Goal: Task Accomplishment & Management: Use online tool/utility

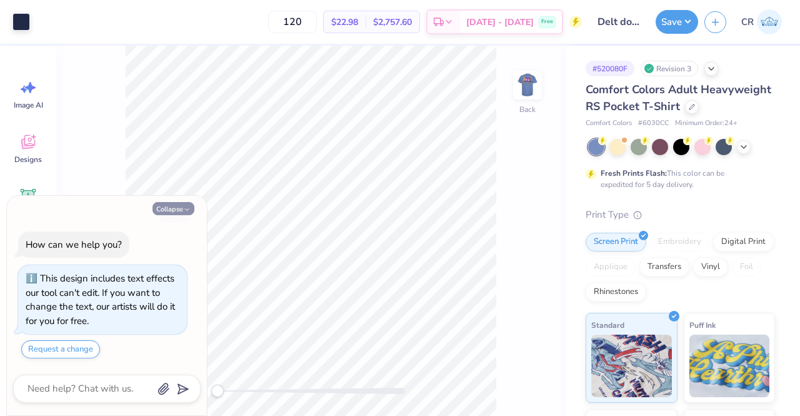
click at [188, 209] on icon "button" at bounding box center [187, 210] width 8 height 8
type textarea "x"
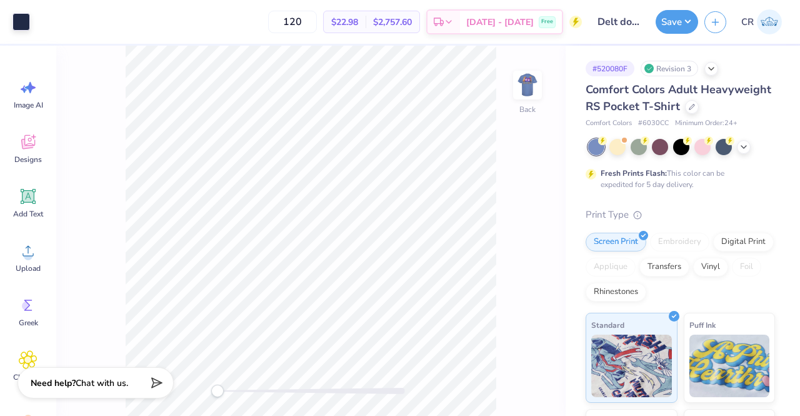
click at [747, 155] on div at bounding box center [681, 147] width 187 height 16
click at [728, 154] on div at bounding box center [724, 146] width 16 height 16
click at [514, 91] on div at bounding box center [528, 85] width 58 height 58
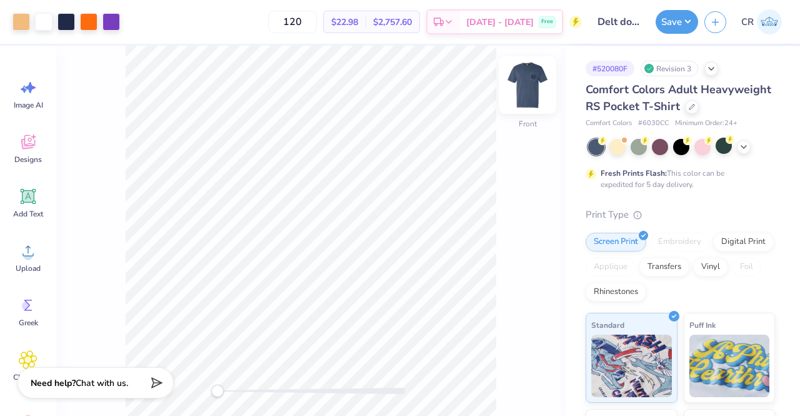
click at [526, 92] on img at bounding box center [528, 85] width 50 height 50
click at [518, 96] on img at bounding box center [528, 85] width 50 height 50
click at [516, 99] on img at bounding box center [528, 85] width 50 height 50
click at [19, 19] on div at bounding box center [22, 21] width 18 height 18
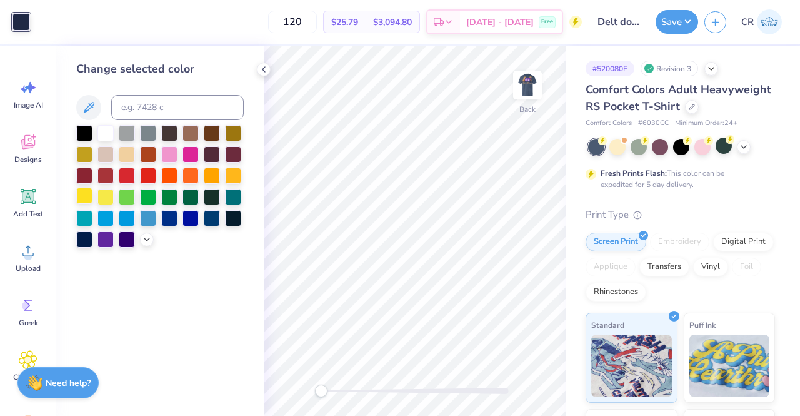
click at [90, 194] on div at bounding box center [84, 196] width 16 height 16
click at [266, 71] on icon at bounding box center [264, 69] width 10 height 10
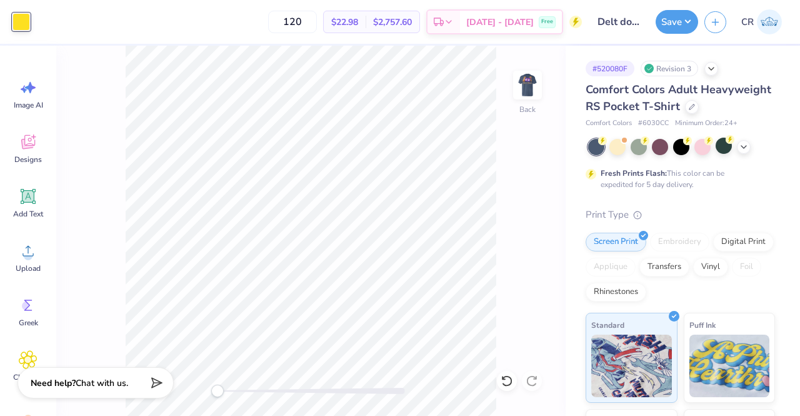
click at [529, 73] on img at bounding box center [527, 85] width 25 height 25
click at [83, 22] on div at bounding box center [89, 21] width 18 height 18
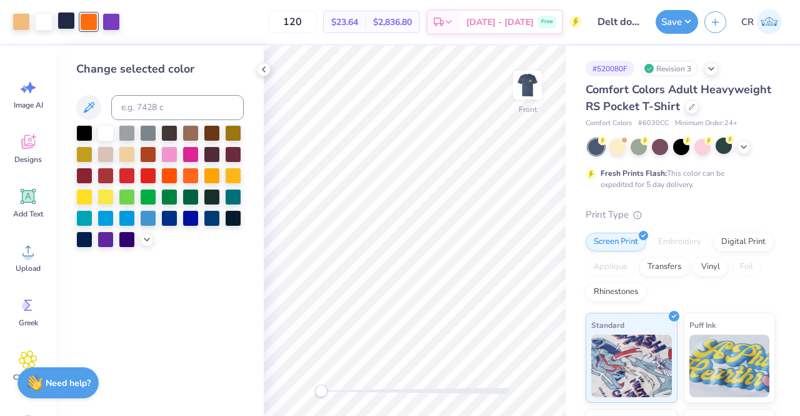
click at [65, 21] on div at bounding box center [67, 21] width 18 height 18
click at [88, 197] on div at bounding box center [84, 196] width 16 height 16
click at [509, 379] on icon at bounding box center [507, 380] width 13 height 13
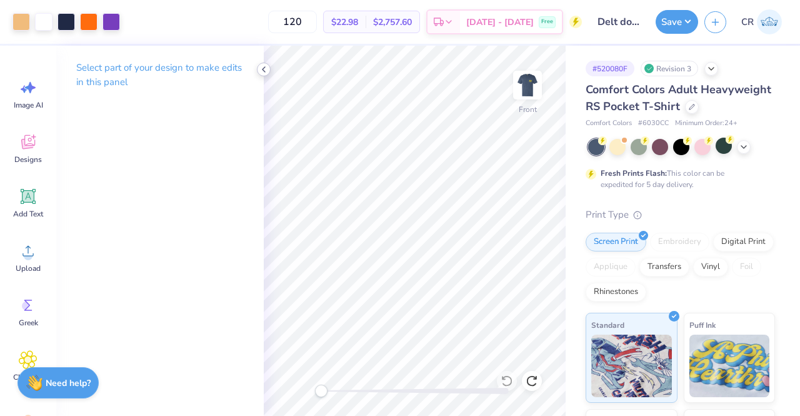
click at [265, 71] on icon at bounding box center [264, 69] width 10 height 10
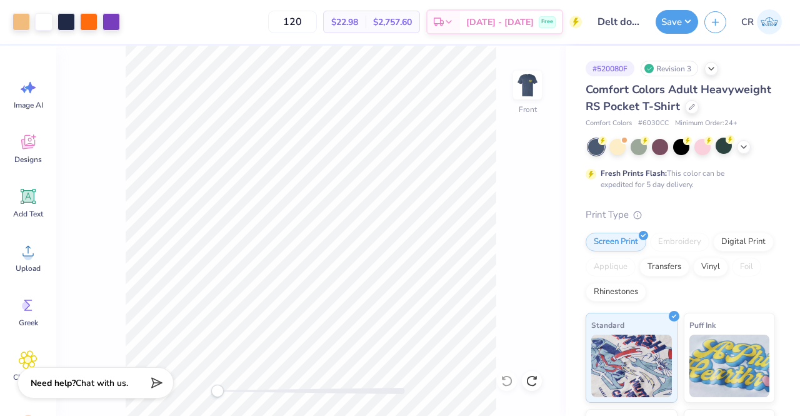
click at [524, 91] on img at bounding box center [527, 85] width 25 height 25
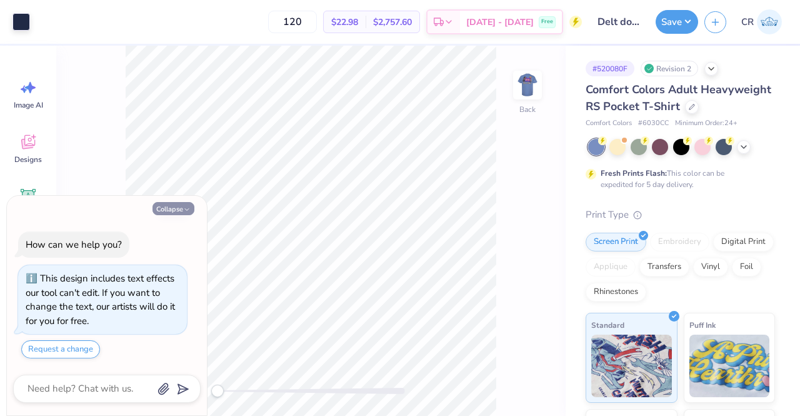
click at [168, 209] on button "Collapse" at bounding box center [174, 208] width 42 height 13
type textarea "x"
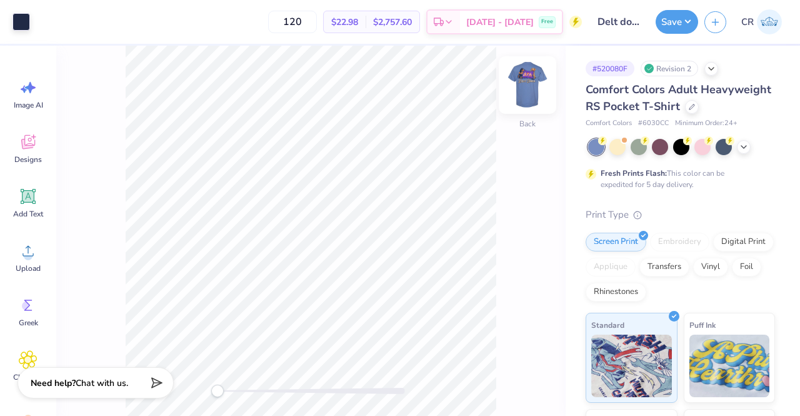
click at [531, 86] on img at bounding box center [528, 85] width 50 height 50
click at [524, 88] on img at bounding box center [528, 85] width 50 height 50
click at [685, 113] on div at bounding box center [692, 106] width 14 height 14
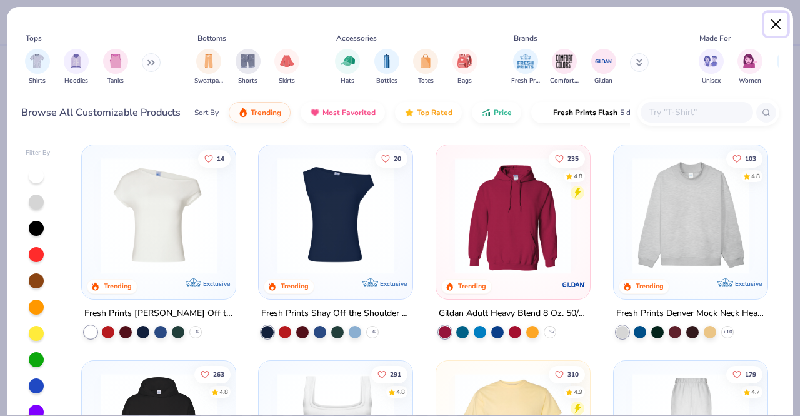
click at [774, 23] on button "Close" at bounding box center [776, 25] width 24 height 24
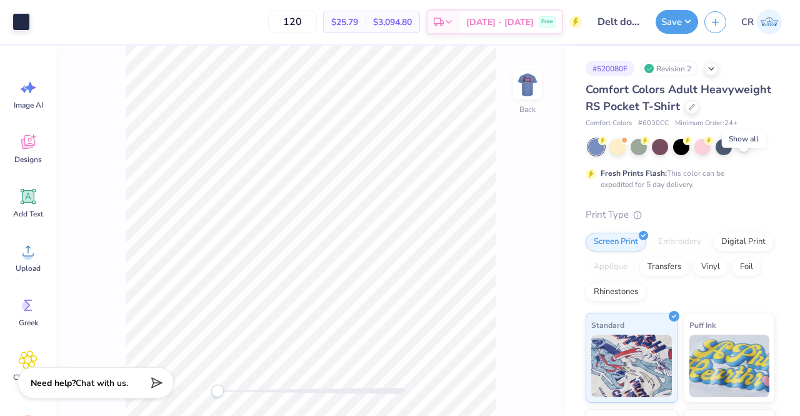
click at [746, 151] on icon at bounding box center [744, 146] width 10 height 10
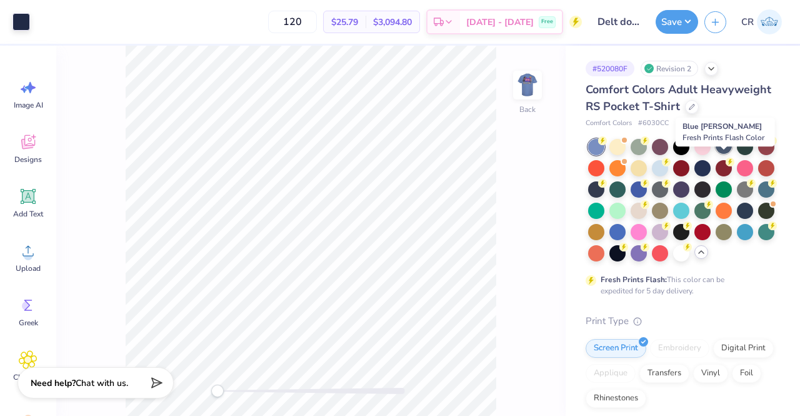
click at [719, 154] on div at bounding box center [724, 146] width 16 height 16
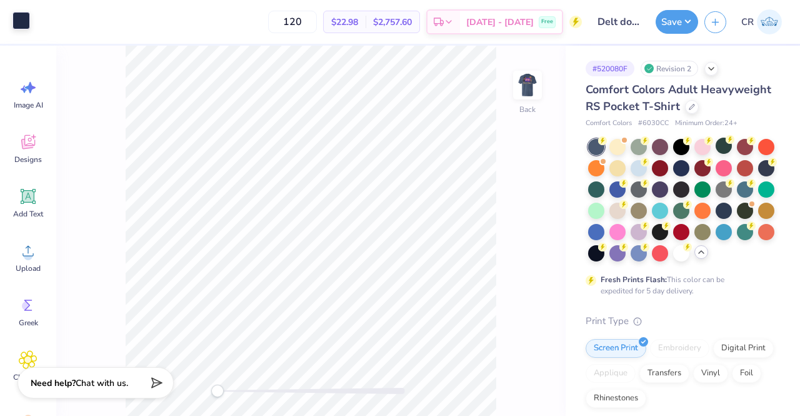
click at [15, 15] on div at bounding box center [22, 21] width 18 height 18
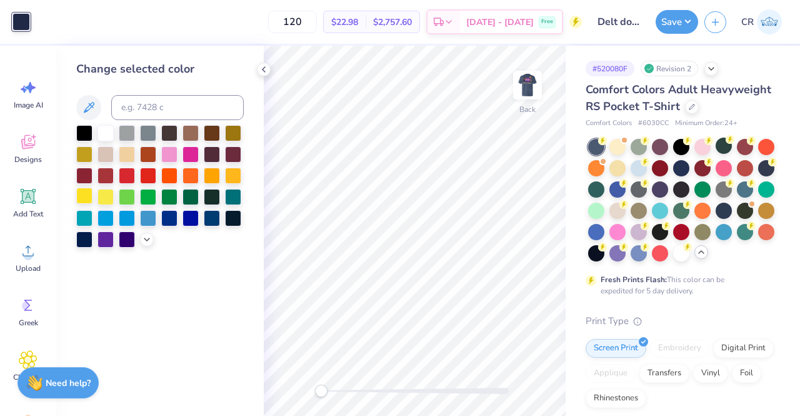
click at [86, 188] on div at bounding box center [84, 196] width 16 height 16
click at [267, 71] on icon at bounding box center [264, 69] width 10 height 10
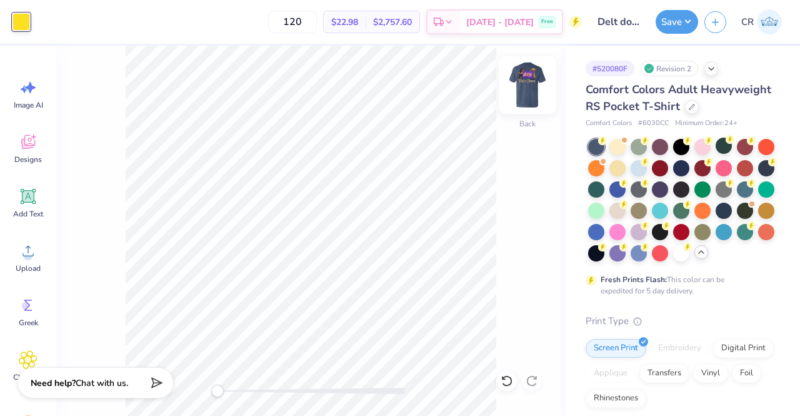
click at [541, 84] on div at bounding box center [528, 85] width 58 height 58
click at [533, 96] on img at bounding box center [528, 85] width 50 height 50
click at [518, 95] on img at bounding box center [528, 85] width 50 height 50
click at [539, 98] on img at bounding box center [528, 85] width 50 height 50
click at [511, 91] on img at bounding box center [528, 85] width 50 height 50
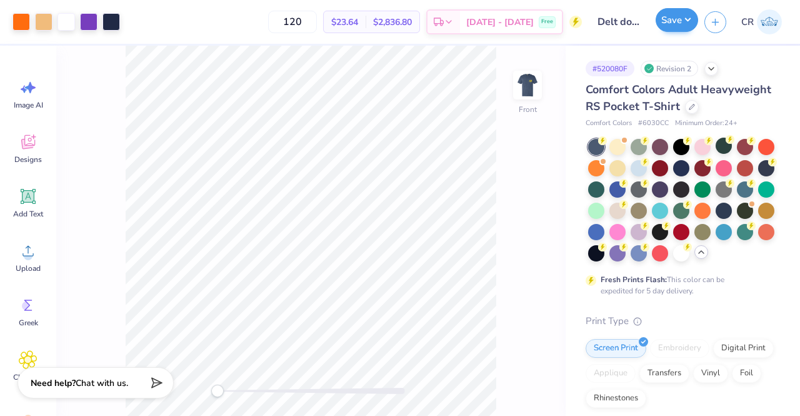
click at [531, 98] on img at bounding box center [527, 85] width 25 height 25
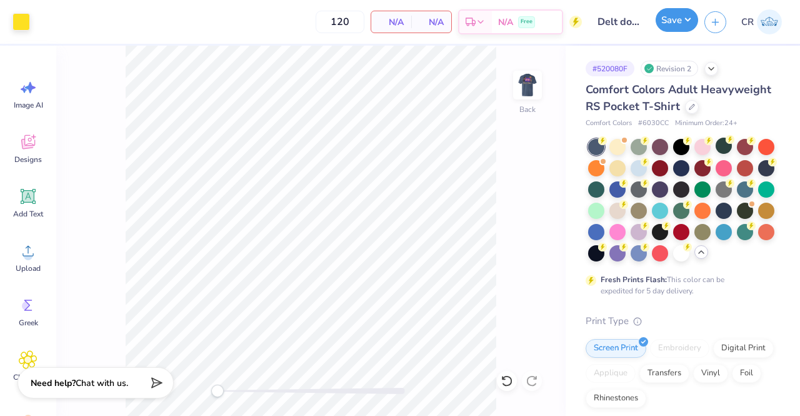
click at [684, 26] on button "Save" at bounding box center [677, 20] width 43 height 24
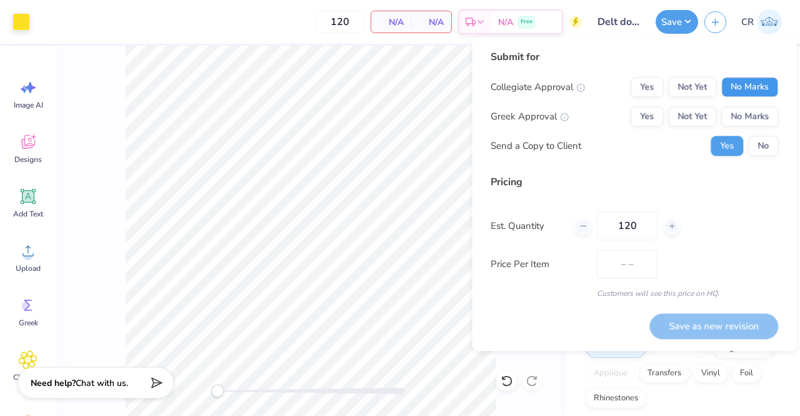
click at [745, 96] on button "No Marks" at bounding box center [749, 87] width 57 height 20
click at [667, 117] on div "Yes Not Yet No Marks" at bounding box center [705, 116] width 148 height 20
click at [651, 116] on button "Yes" at bounding box center [647, 116] width 33 height 20
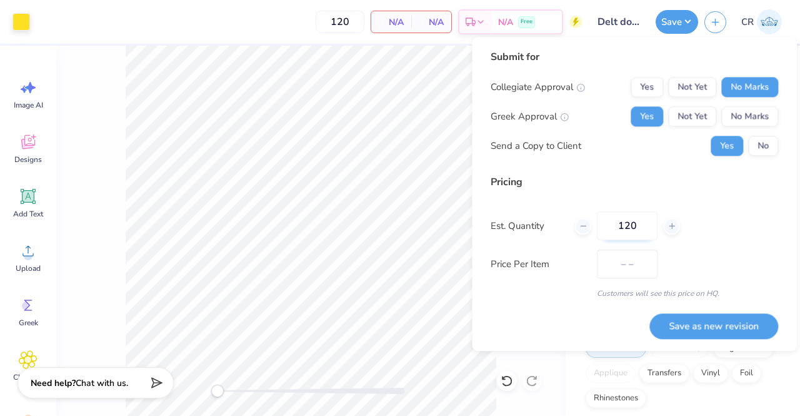
click at [646, 231] on input "120" at bounding box center [627, 225] width 61 height 29
type input "135"
click at [724, 322] on button "Save as new revision" at bounding box center [713, 326] width 129 height 26
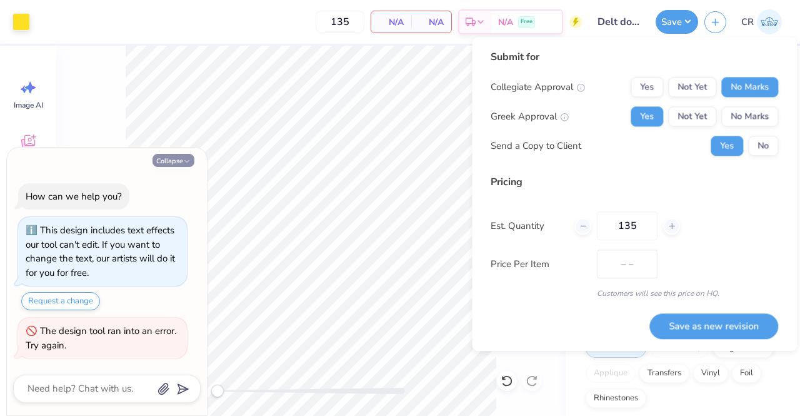
click at [185, 161] on icon "button" at bounding box center [187, 162] width 8 height 8
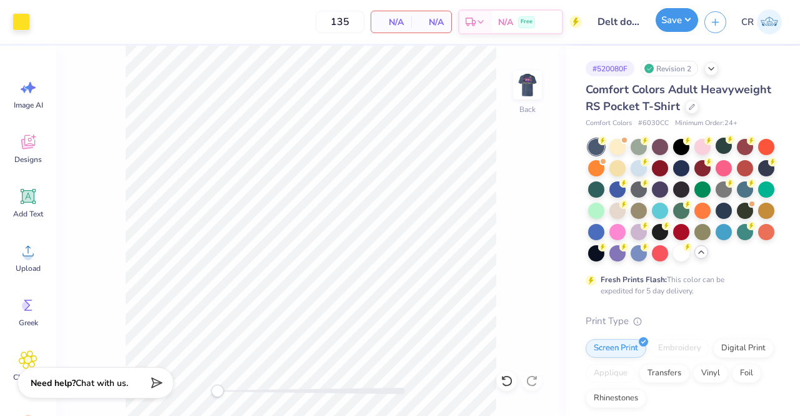
click at [673, 19] on button "Save" at bounding box center [677, 20] width 43 height 24
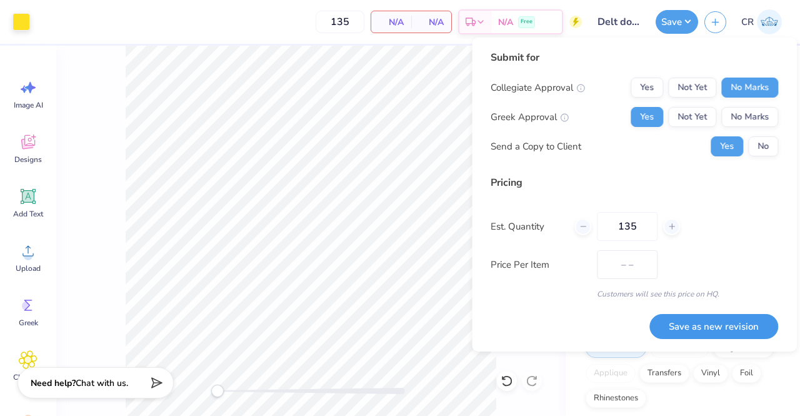
click at [709, 323] on button "Save as new revision" at bounding box center [713, 327] width 129 height 26
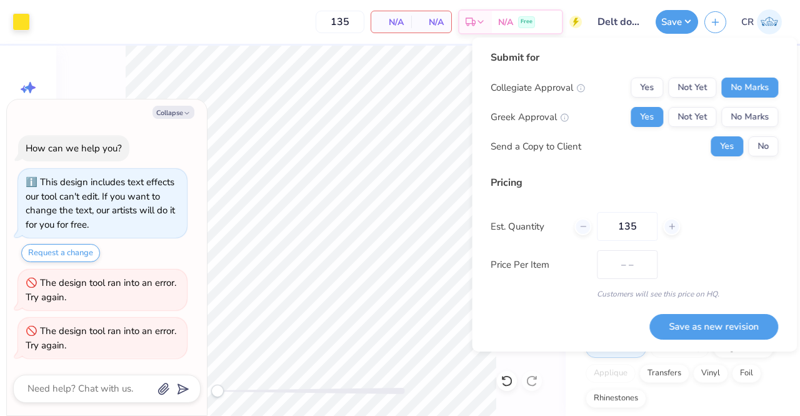
click at [181, 106] on div "Collapse How can we help you? This design includes text effects our tool can't …" at bounding box center [107, 257] width 200 height 316
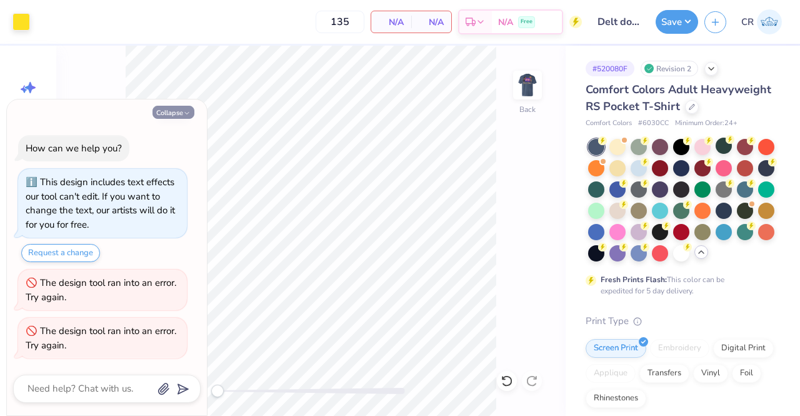
click at [183, 107] on button "Collapse" at bounding box center [174, 112] width 42 height 13
type textarea "x"
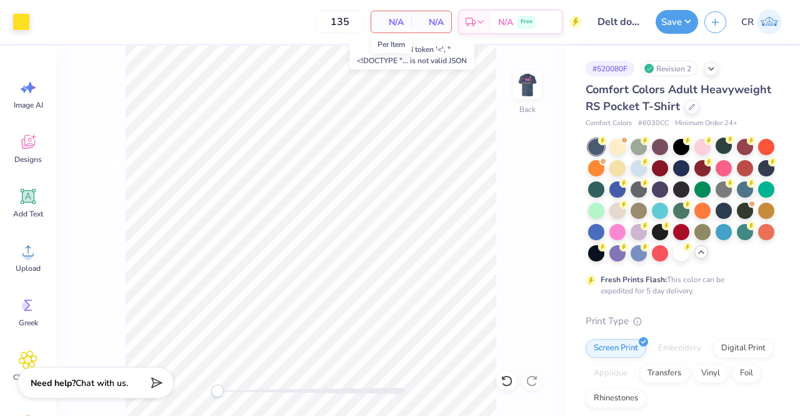
click at [387, 25] on span "N/A" at bounding box center [391, 22] width 25 height 13
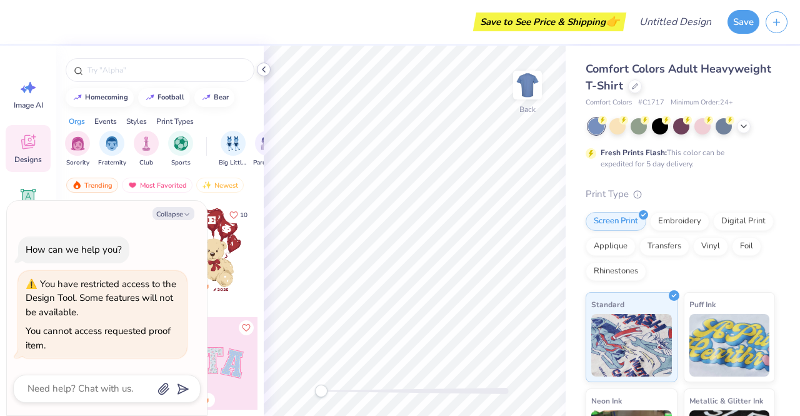
click at [265, 68] on icon at bounding box center [264, 69] width 10 height 10
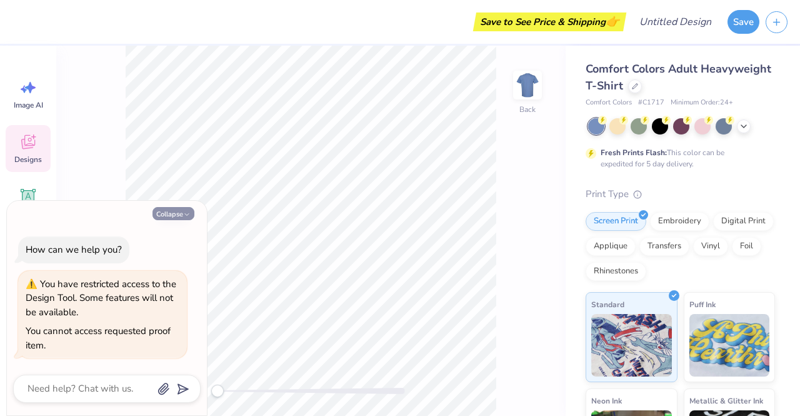
click at [184, 209] on button "Collapse" at bounding box center [174, 213] width 42 height 13
type textarea "x"
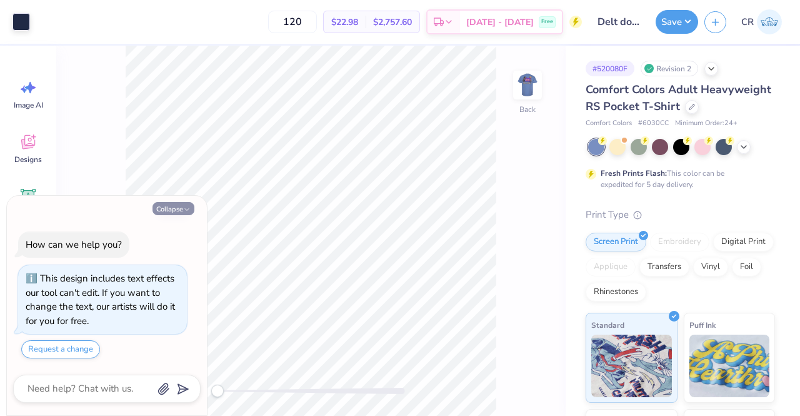
click at [188, 211] on icon "button" at bounding box center [187, 210] width 8 height 8
type textarea "x"
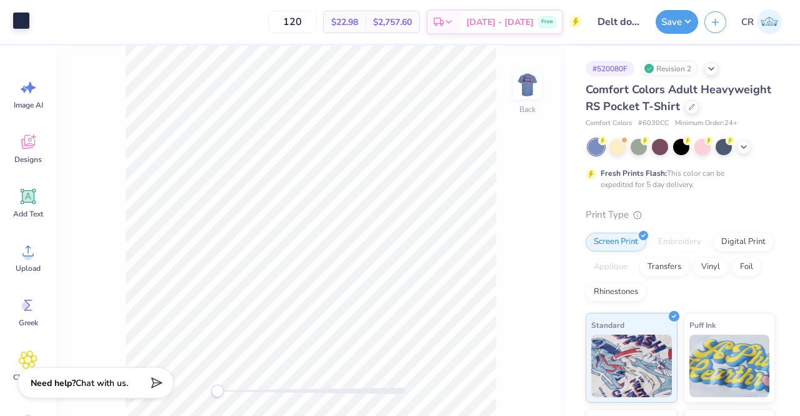
click at [26, 24] on div at bounding box center [22, 21] width 18 height 18
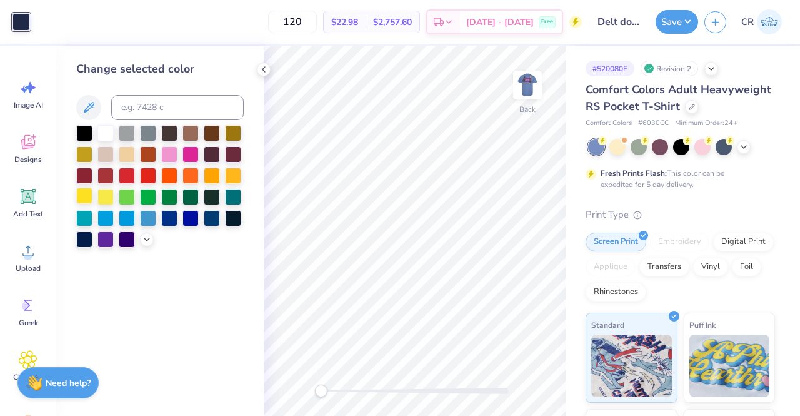
click at [86, 201] on div at bounding box center [84, 196] width 16 height 16
click at [269, 68] on div at bounding box center [264, 70] width 14 height 14
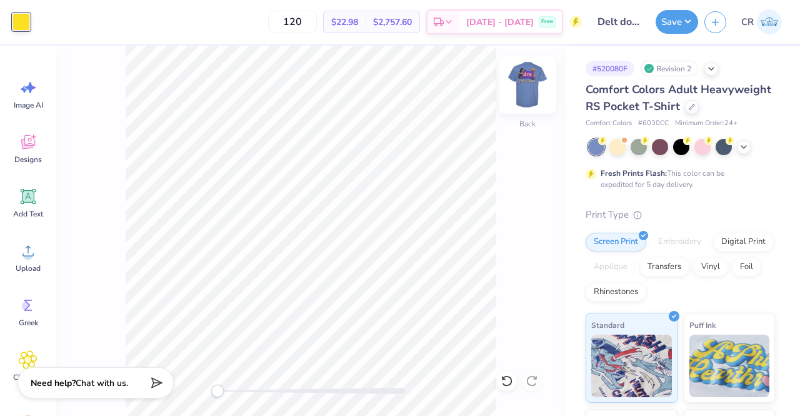
click at [530, 89] on img at bounding box center [528, 85] width 50 height 50
click at [530, 89] on img at bounding box center [527, 85] width 25 height 25
click at [723, 154] on div at bounding box center [724, 146] width 16 height 16
click at [519, 79] on img at bounding box center [528, 85] width 50 height 50
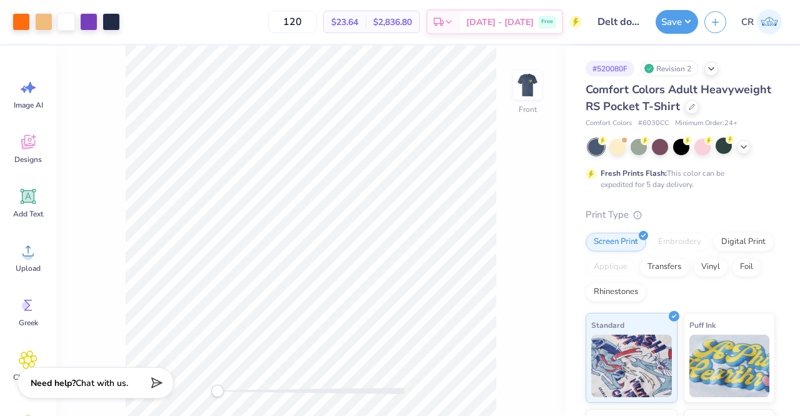
click at [519, 80] on img at bounding box center [527, 85] width 25 height 25
drag, startPoint x: 213, startPoint y: 392, endPoint x: 259, endPoint y: 385, distance: 47.4
click at [256, 385] on div "Accessibility label" at bounding box center [249, 390] width 13 height 13
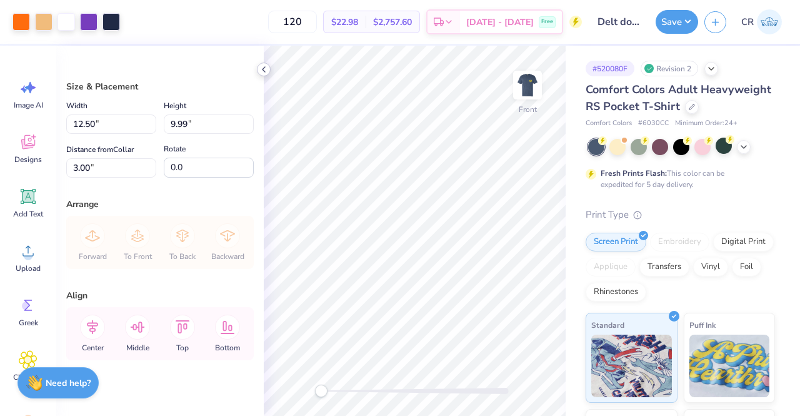
click at [264, 72] on icon at bounding box center [264, 69] width 10 height 10
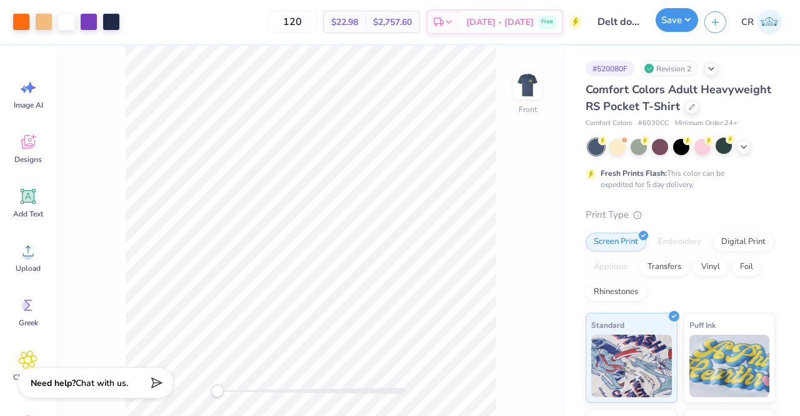
click at [694, 24] on button "Save" at bounding box center [677, 20] width 43 height 24
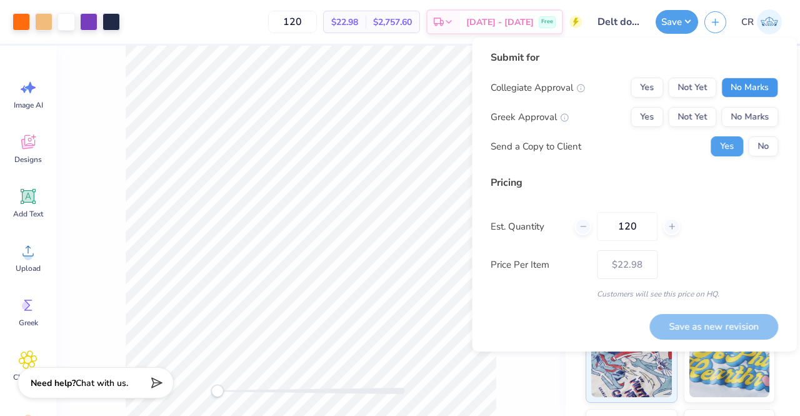
click at [744, 93] on button "No Marks" at bounding box center [749, 88] width 57 height 20
click at [653, 119] on button "Yes" at bounding box center [647, 117] width 33 height 20
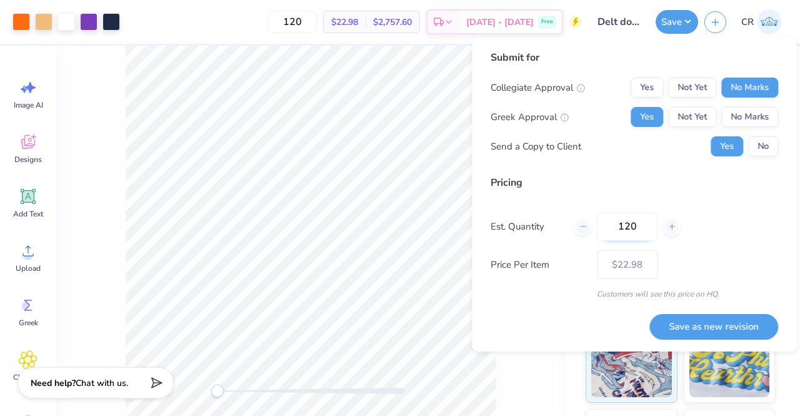
click at [652, 232] on input "120" at bounding box center [627, 226] width 61 height 29
type input "135"
type input "$22.81"
type input "135"
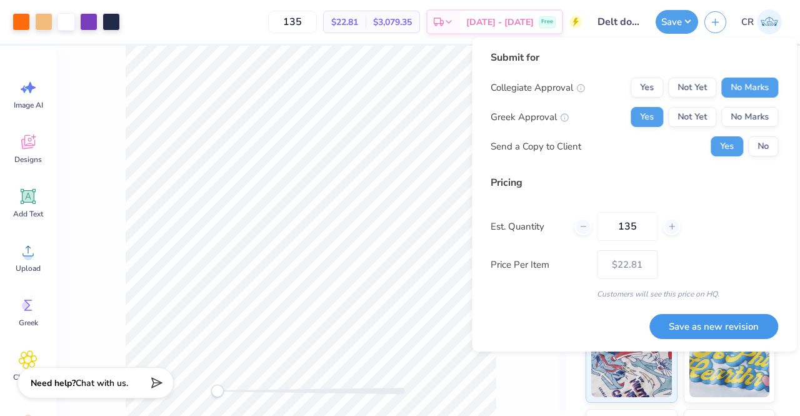
click at [701, 316] on button "Save as new revision" at bounding box center [713, 327] width 129 height 26
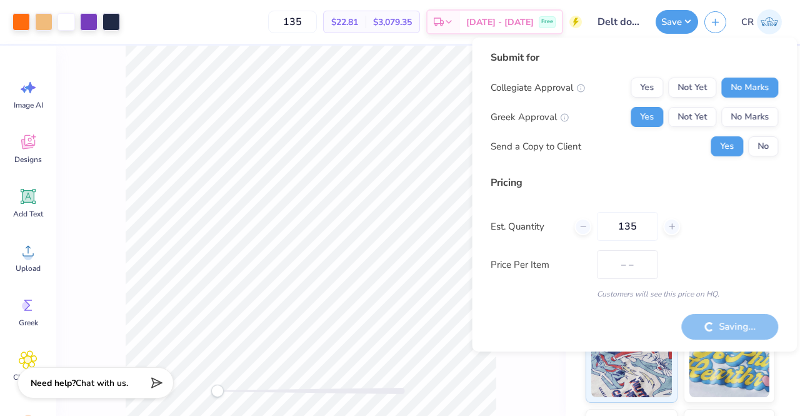
type input "$22.81"
click at [692, 312] on div "Saving..." at bounding box center [729, 318] width 97 height 39
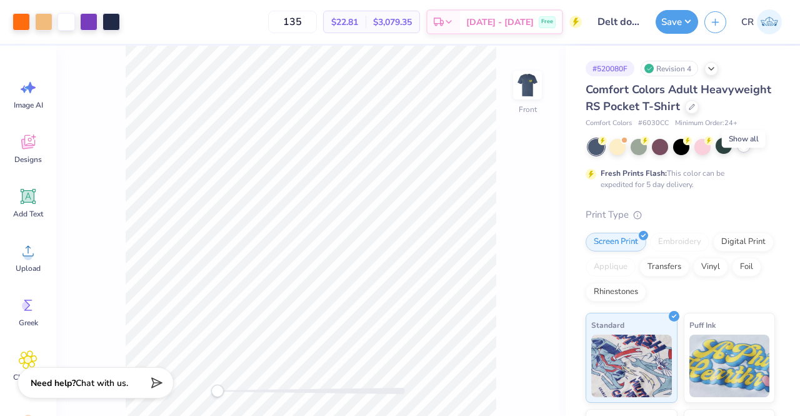
click at [748, 151] on icon at bounding box center [744, 146] width 10 height 10
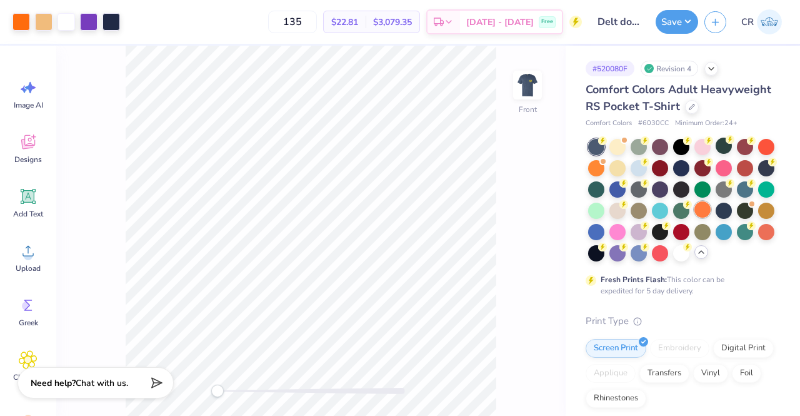
click at [694, 218] on div at bounding box center [702, 209] width 16 height 16
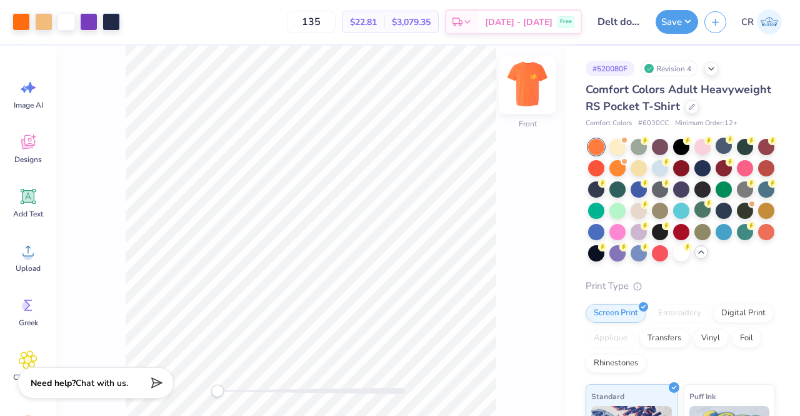
click at [533, 96] on img at bounding box center [528, 85] width 50 height 50
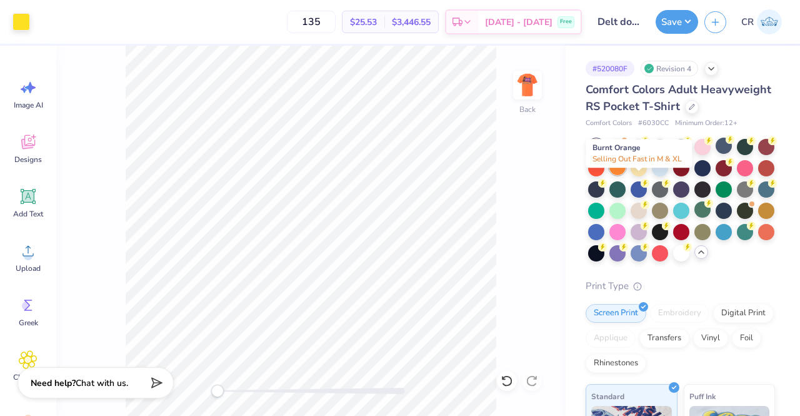
click at [626, 175] on div at bounding box center [617, 167] width 16 height 16
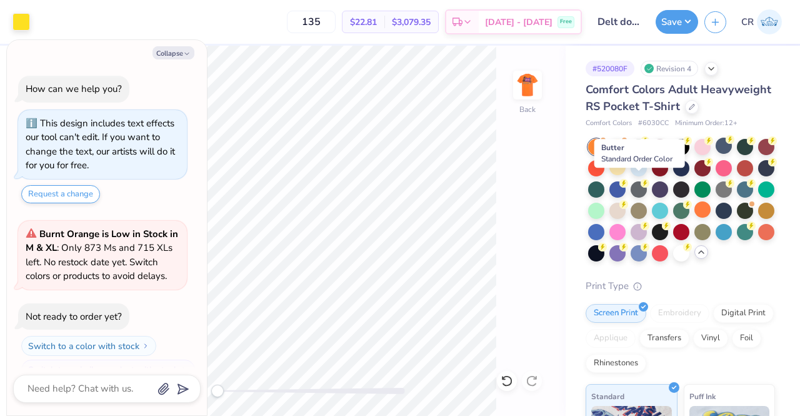
scroll to position [197, 0]
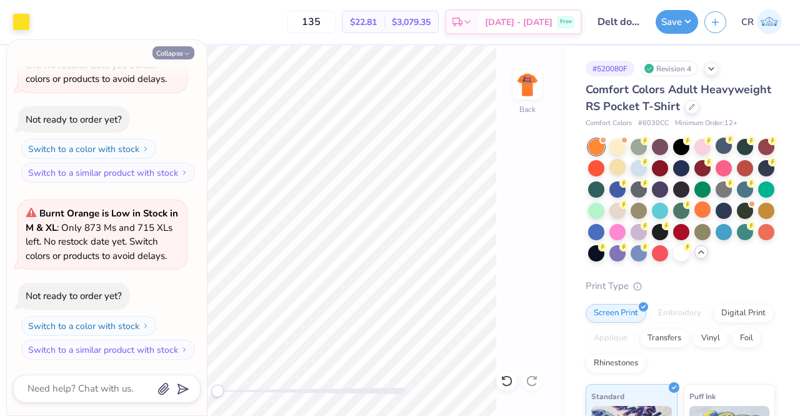
click at [188, 49] on button "Collapse" at bounding box center [174, 52] width 42 height 13
type textarea "x"
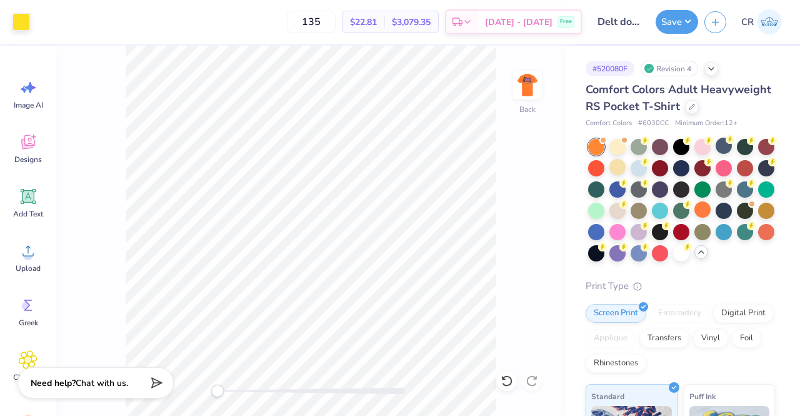
click at [509, 89] on div "Back" at bounding box center [310, 231] width 509 height 370
click at [523, 89] on img at bounding box center [528, 85] width 50 height 50
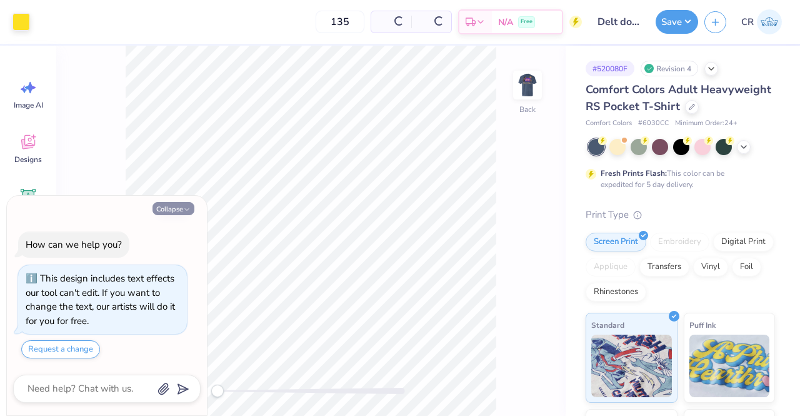
click at [183, 211] on icon "button" at bounding box center [187, 210] width 8 height 8
type textarea "x"
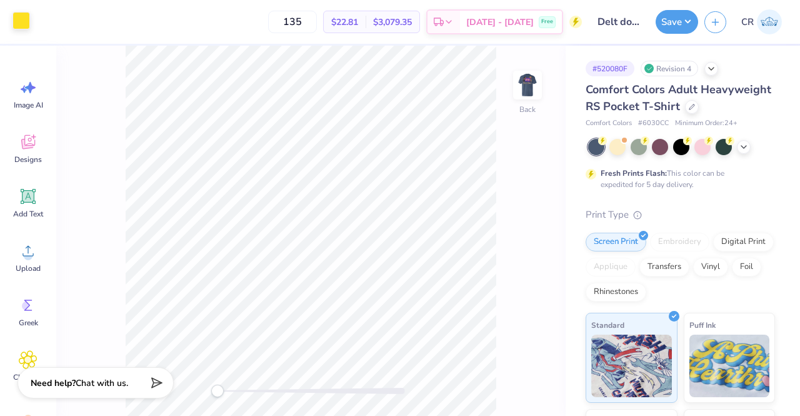
click at [19, 21] on div at bounding box center [22, 21] width 18 height 18
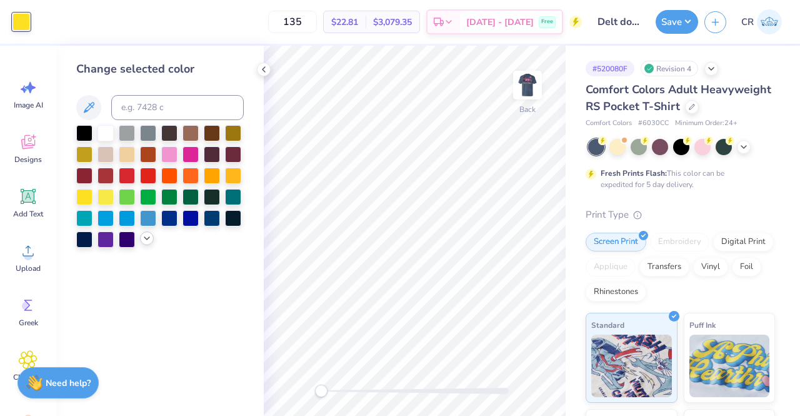
click at [148, 244] on div at bounding box center [147, 238] width 14 height 14
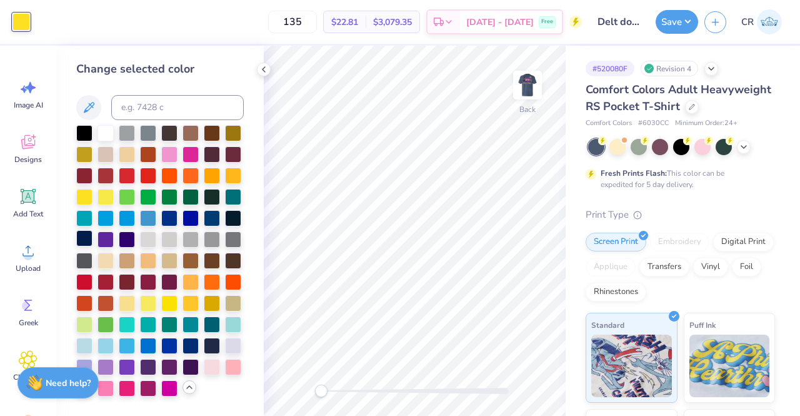
click at [86, 244] on div at bounding box center [84, 238] width 16 height 16
click at [208, 223] on div at bounding box center [212, 217] width 16 height 16
click at [195, 220] on div at bounding box center [191, 217] width 16 height 16
click at [175, 219] on div at bounding box center [169, 217] width 16 height 16
click at [86, 236] on div at bounding box center [84, 238] width 16 height 16
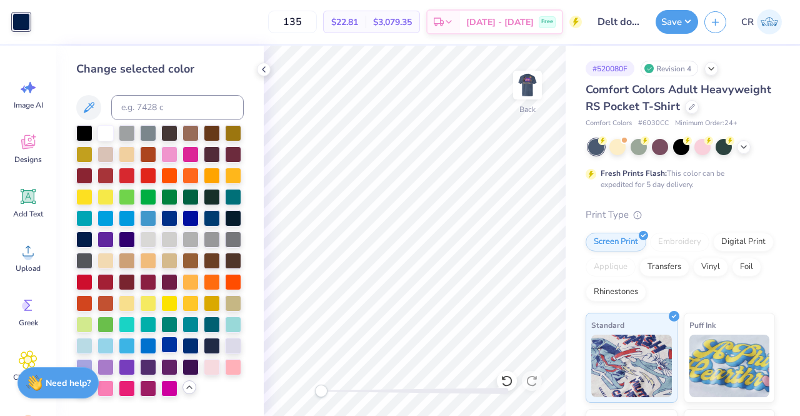
click at [165, 343] on div at bounding box center [169, 344] width 16 height 16
click at [192, 347] on div at bounding box center [191, 344] width 16 height 16
click at [215, 349] on div at bounding box center [212, 344] width 16 height 16
click at [84, 241] on div at bounding box center [84, 238] width 16 height 16
click at [264, 71] on polyline at bounding box center [264, 69] width 3 height 5
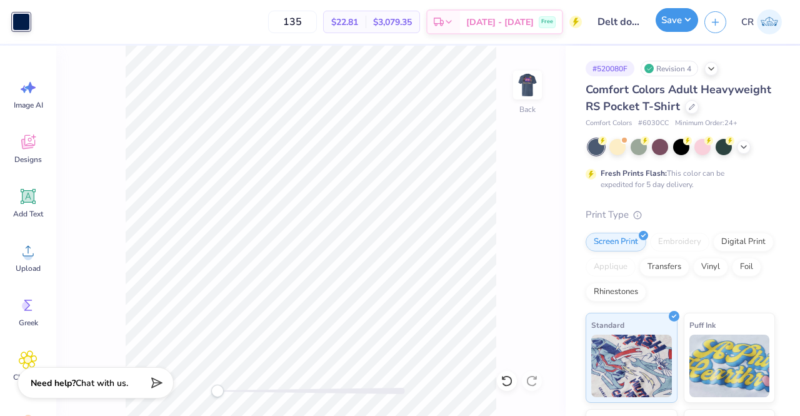
click at [689, 24] on button "Save" at bounding box center [677, 20] width 43 height 24
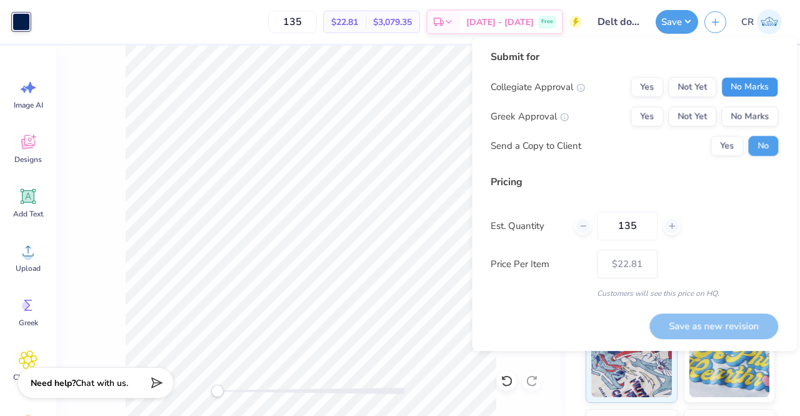
click at [726, 86] on button "No Marks" at bounding box center [749, 87] width 57 height 20
click at [658, 113] on button "Yes" at bounding box center [647, 116] width 33 height 20
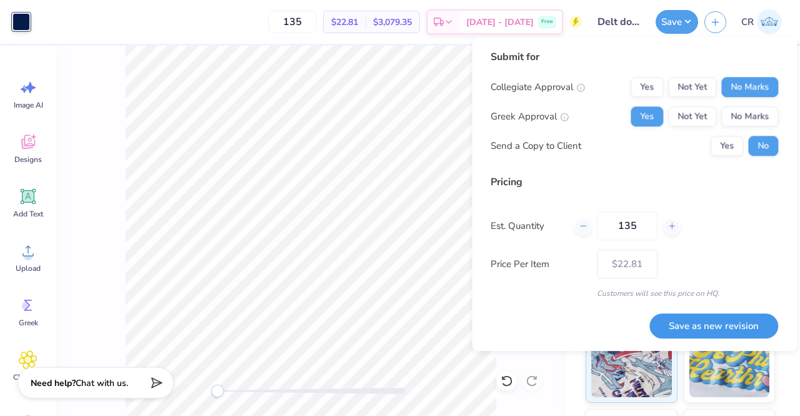
click at [697, 332] on button "Save as new revision" at bounding box center [713, 326] width 129 height 26
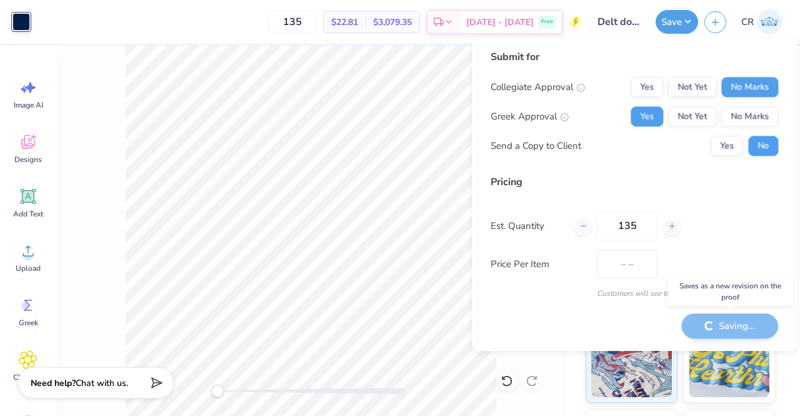
type input "$22.81"
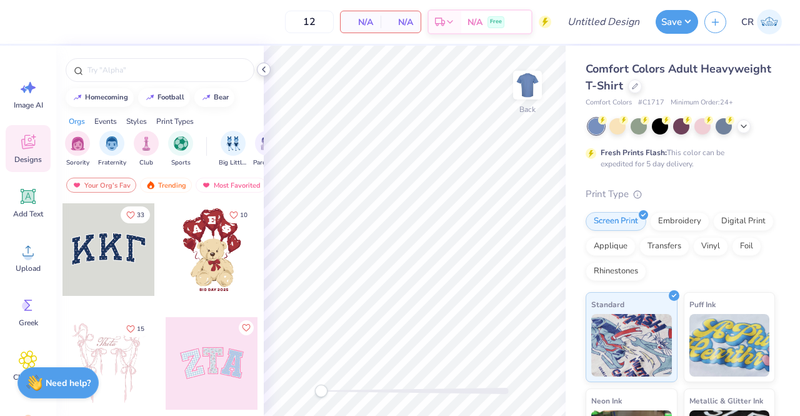
click at [263, 68] on icon at bounding box center [264, 69] width 10 height 10
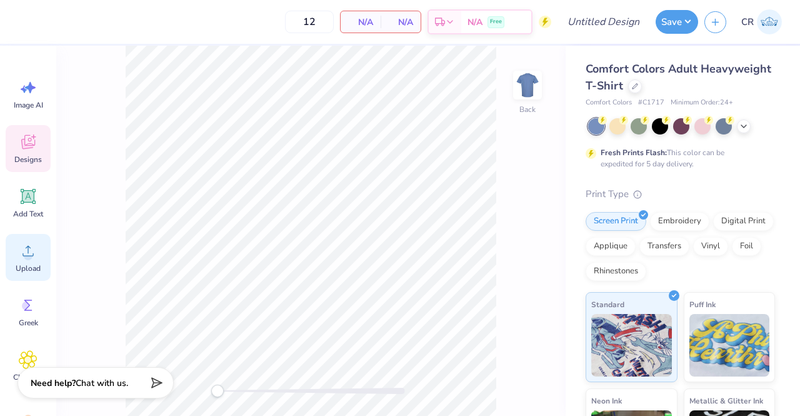
click at [21, 258] on icon at bounding box center [28, 250] width 19 height 19
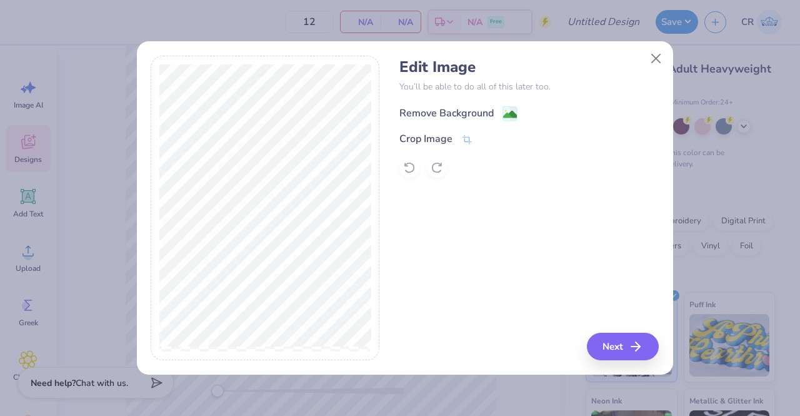
click at [496, 114] on div "Remove Background" at bounding box center [458, 114] width 118 height 16
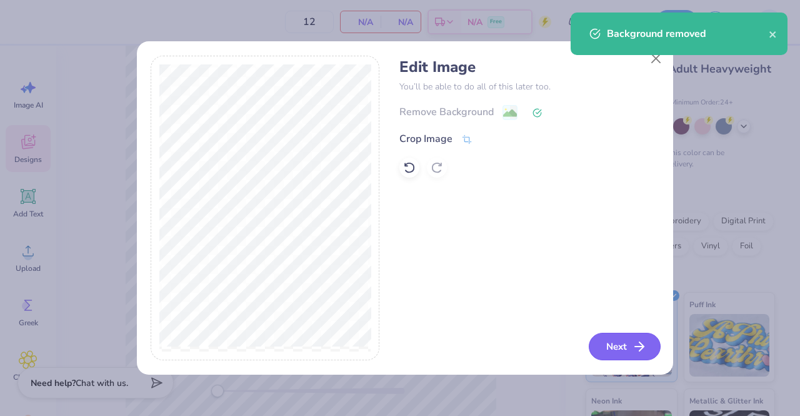
click at [640, 342] on icon "button" at bounding box center [639, 346] width 15 height 15
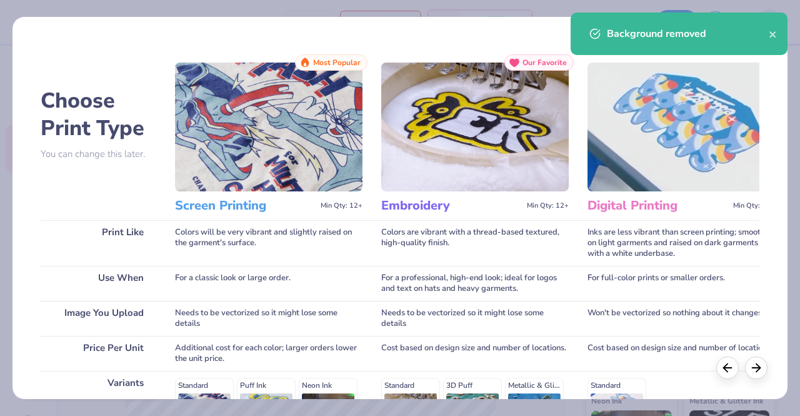
scroll to position [206, 0]
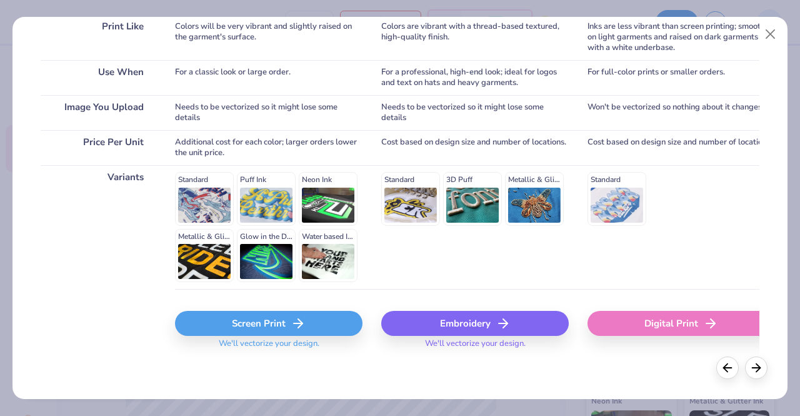
click at [307, 313] on div "Screen Print" at bounding box center [269, 323] width 188 height 25
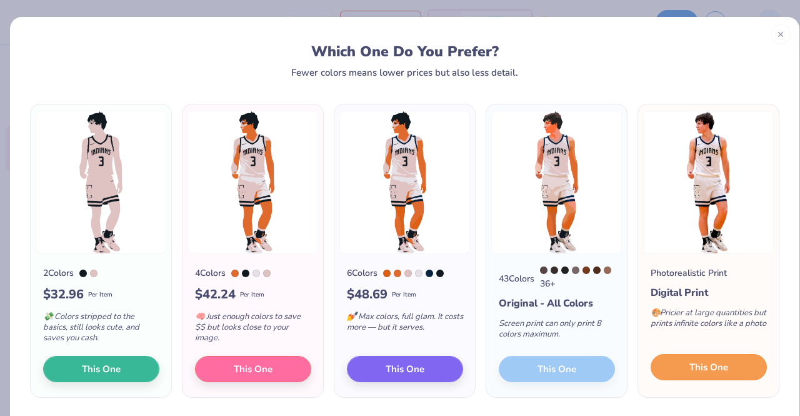
click at [721, 366] on button "This One" at bounding box center [709, 367] width 116 height 26
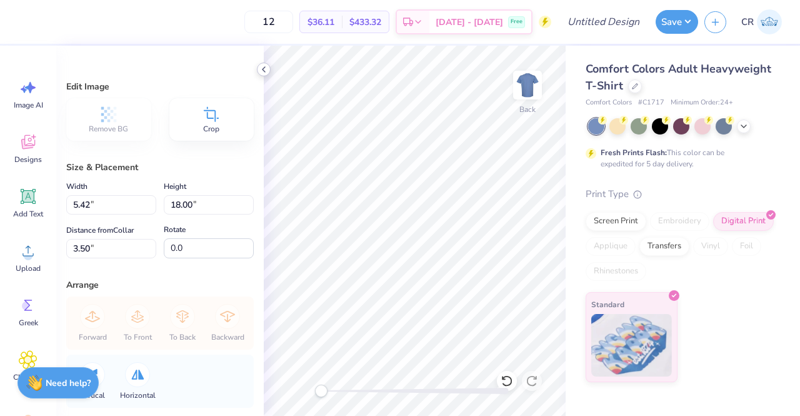
click at [265, 69] on icon at bounding box center [264, 69] width 10 height 10
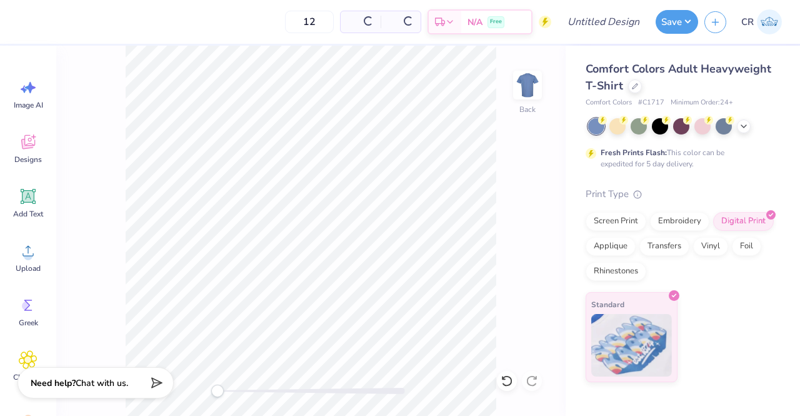
type input "1.79"
type input "5.95"
type input "3.49"
type input "4.02"
type input "13.34"
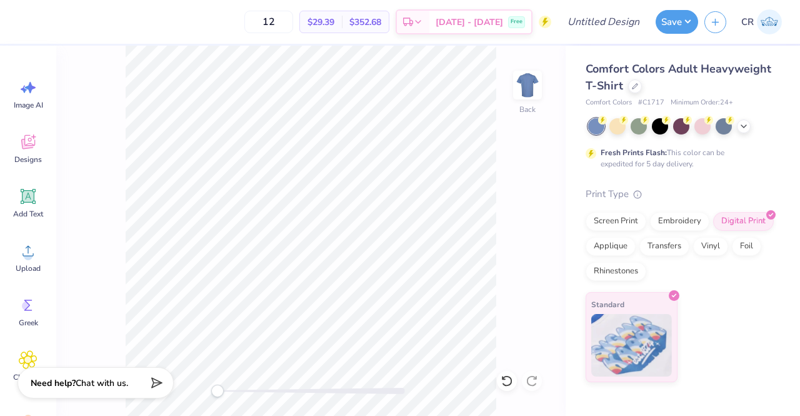
type input "3.94"
click at [535, 81] on img at bounding box center [528, 85] width 50 height 50
click at [48, 201] on div "Add Text" at bounding box center [28, 202] width 45 height 47
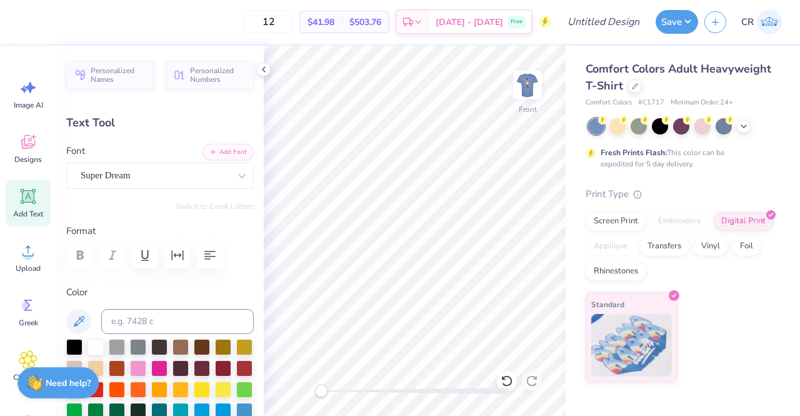
scroll to position [10, 1]
type textarea "[PERSON_NAME]"
type input "6.13"
type input "2.18"
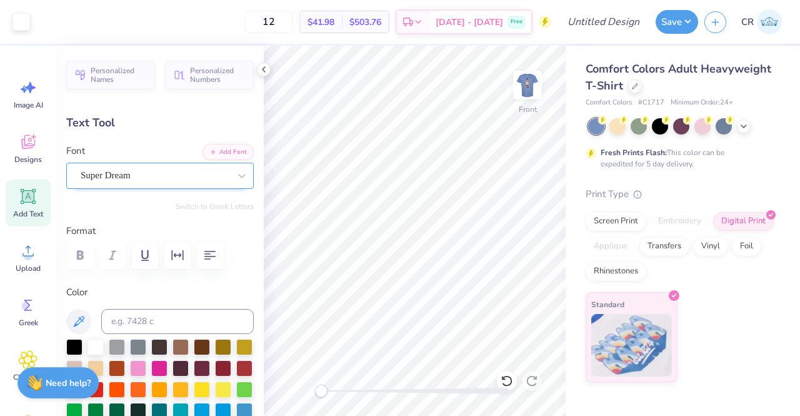
type input "12.66"
click at [196, 163] on div "Super Dream" at bounding box center [160, 176] width 188 height 26
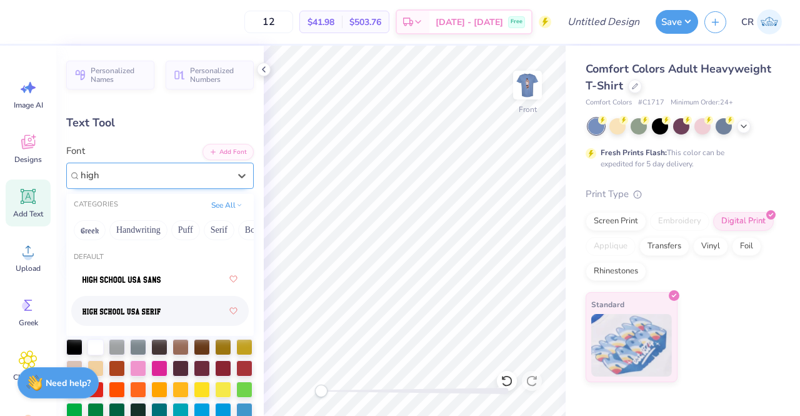
click at [183, 304] on div at bounding box center [160, 310] width 155 height 23
type input "high"
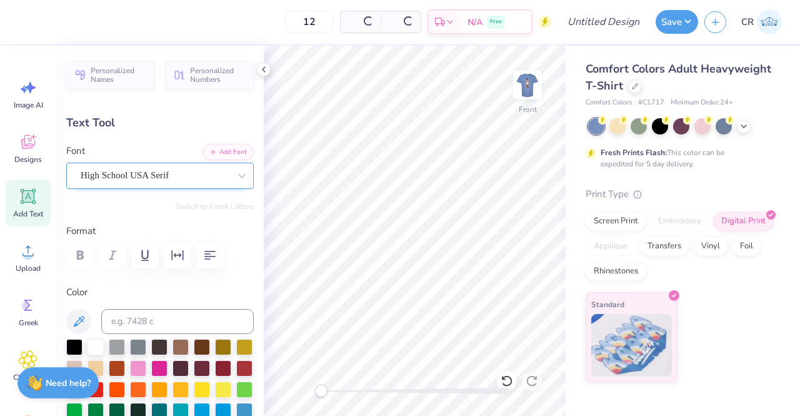
type input "8.75"
type input "2.45"
click at [265, 68] on icon at bounding box center [264, 69] width 10 height 10
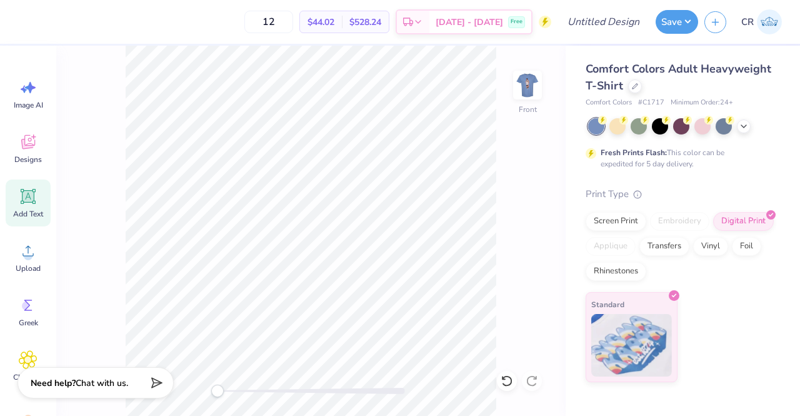
click at [736, 125] on div at bounding box center [681, 126] width 187 height 16
click at [743, 126] on icon at bounding box center [744, 125] width 10 height 10
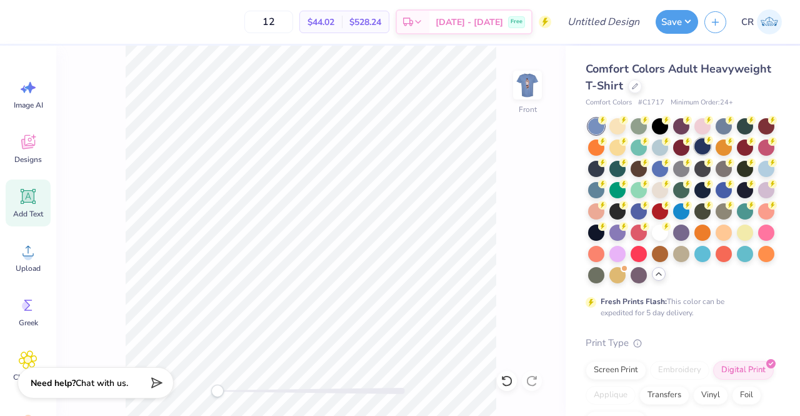
click at [711, 145] on div at bounding box center [702, 146] width 16 height 16
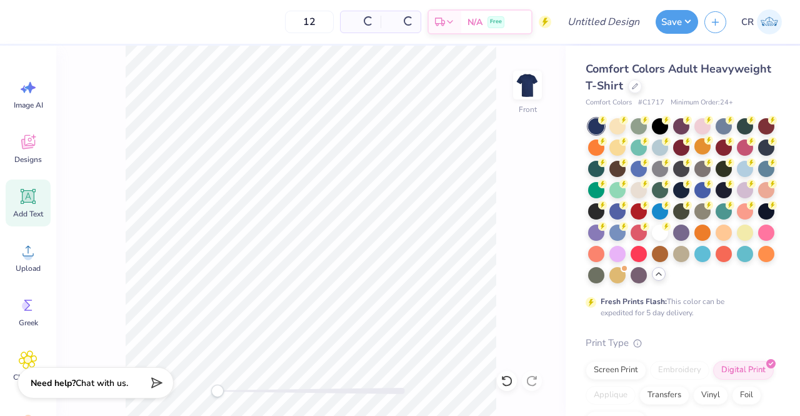
type input "4.30"
click at [545, 94] on div "Front" at bounding box center [310, 231] width 509 height 370
click at [526, 89] on img at bounding box center [528, 85] width 50 height 50
click at [531, 89] on img at bounding box center [528, 85] width 50 height 50
click at [38, 205] on div "Add Text" at bounding box center [28, 202] width 45 height 47
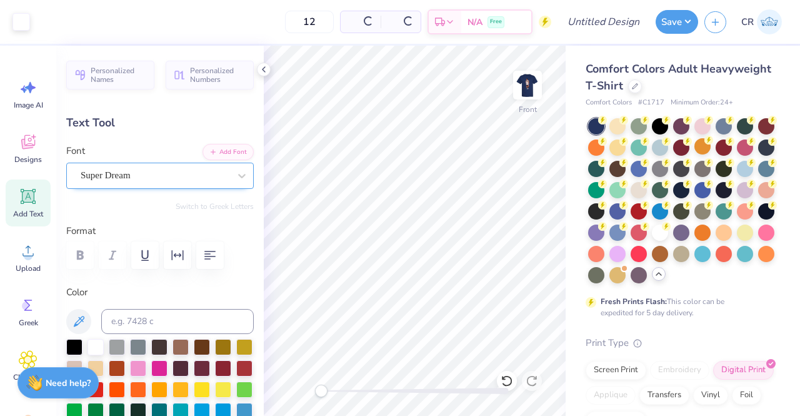
type input "5.69"
type input "1.65"
type input "12.93"
type textarea "12"
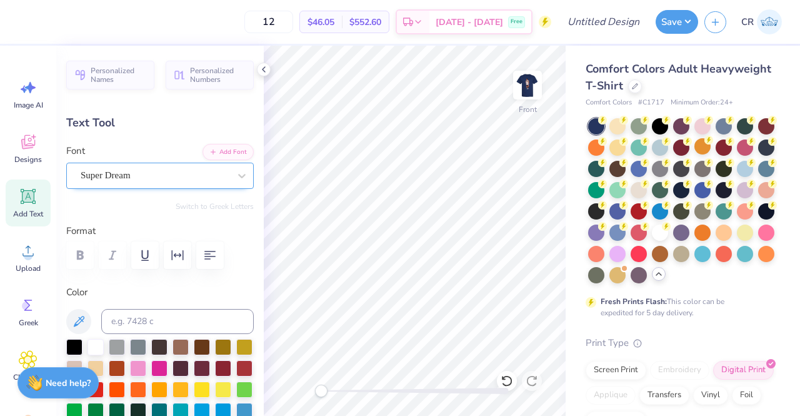
click at [168, 181] on div "Super Dream" at bounding box center [154, 175] width 151 height 19
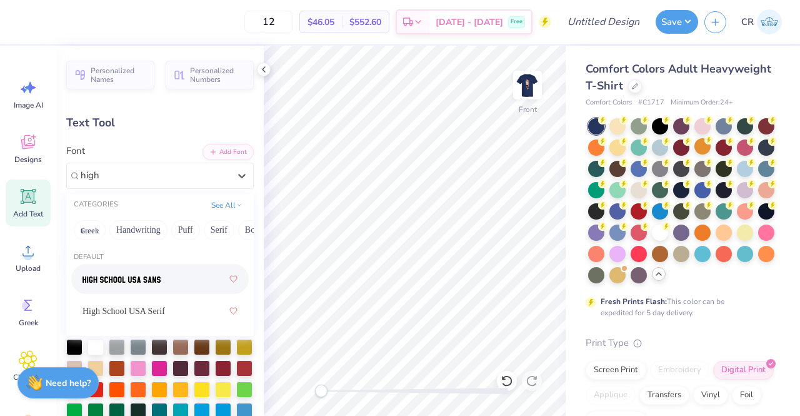
click at [188, 288] on div at bounding box center [160, 279] width 155 height 23
type input "high"
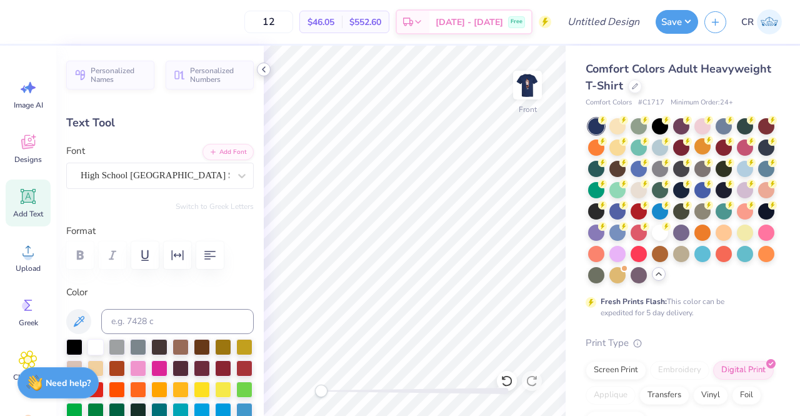
click at [264, 75] on div at bounding box center [264, 70] width 14 height 14
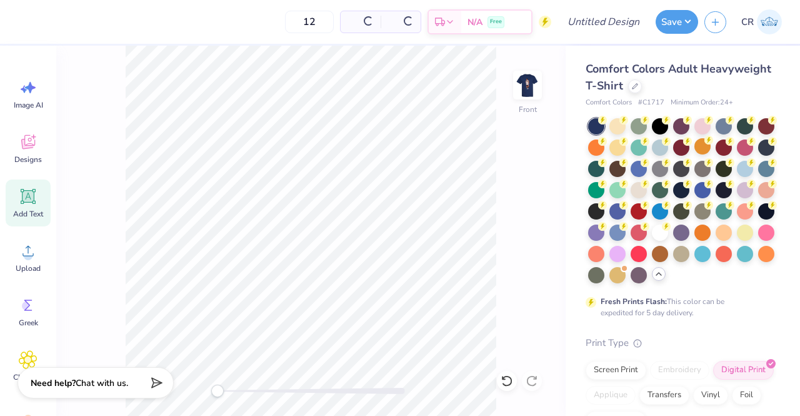
type input "6.98"
type input "6.60"
type input "12.82"
type input "8.75"
type input "2.45"
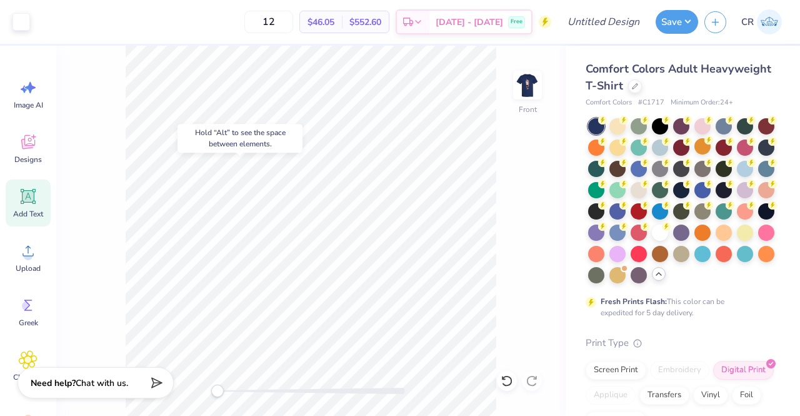
type input "4.30"
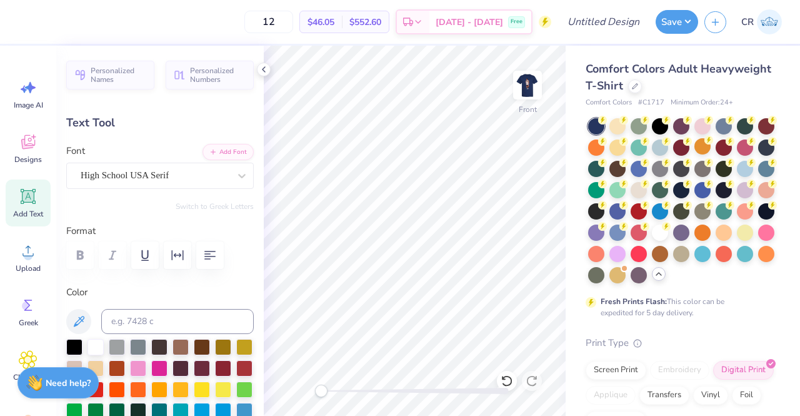
type input "6.40"
type input "1.79"
type input "6.98"
type input "6.60"
type input "8.54"
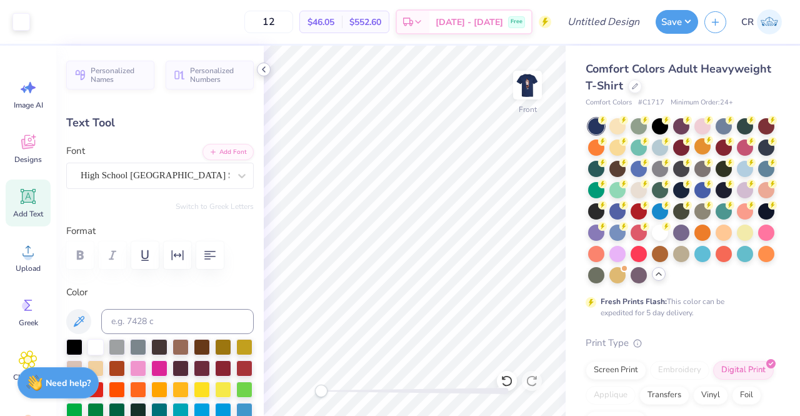
click at [266, 69] on icon at bounding box center [264, 69] width 10 height 10
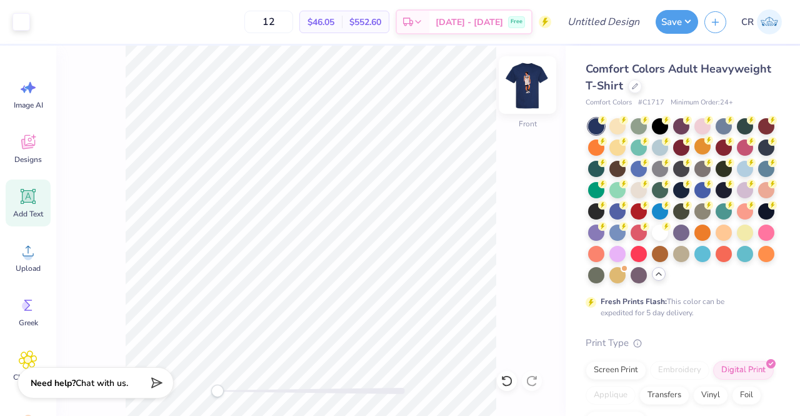
click at [525, 89] on img at bounding box center [528, 85] width 50 height 50
click at [525, 89] on img at bounding box center [527, 85] width 25 height 25
click at [529, 88] on img at bounding box center [527, 85] width 25 height 25
click at [539, 88] on img at bounding box center [528, 85] width 50 height 50
click at [539, 88] on div at bounding box center [527, 85] width 29 height 29
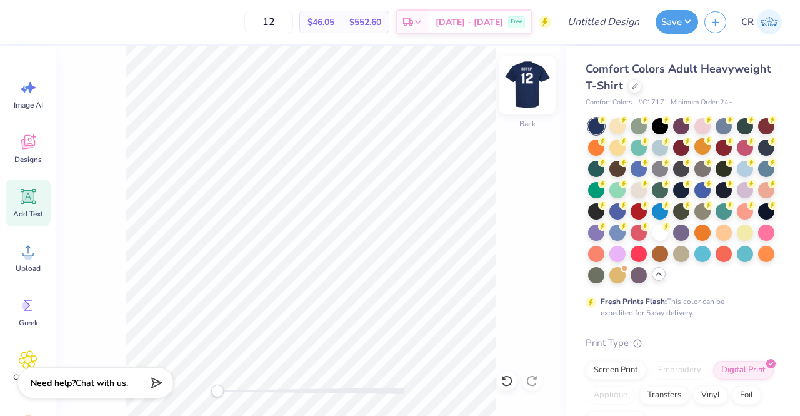
click at [530, 87] on img at bounding box center [528, 85] width 50 height 50
click at [19, 23] on div at bounding box center [22, 21] width 18 height 18
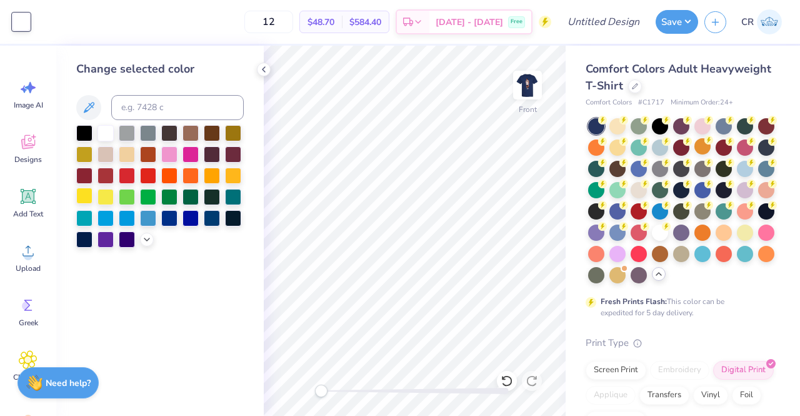
click at [89, 203] on div at bounding box center [84, 196] width 16 height 16
click at [266, 69] on icon at bounding box center [264, 69] width 10 height 10
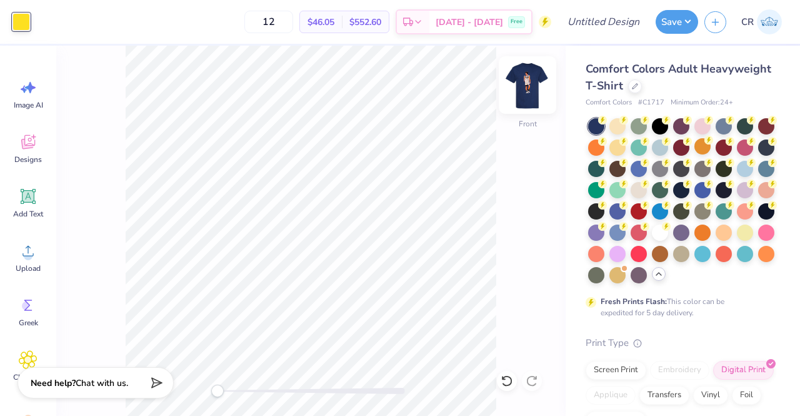
click at [524, 84] on img at bounding box center [528, 85] width 50 height 50
click at [537, 90] on img at bounding box center [528, 85] width 50 height 50
click at [537, 90] on img at bounding box center [527, 85] width 25 height 25
